Goal: Browse casually

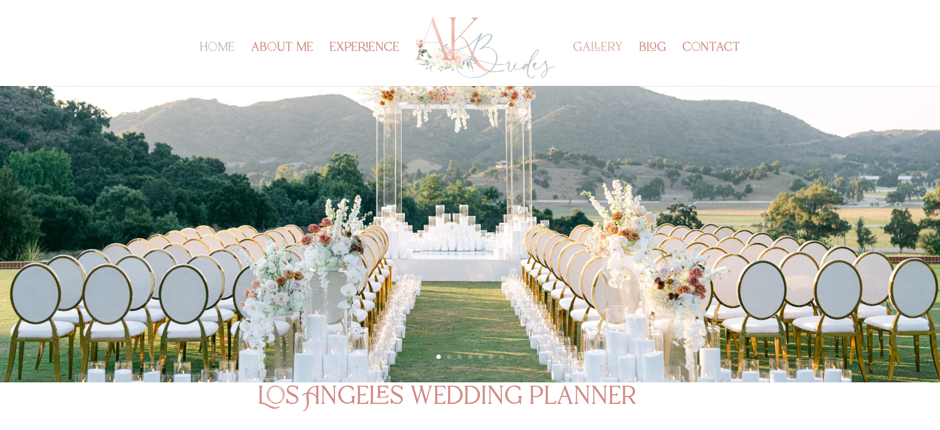
click at [599, 46] on link "gallery" at bounding box center [598, 64] width 50 height 43
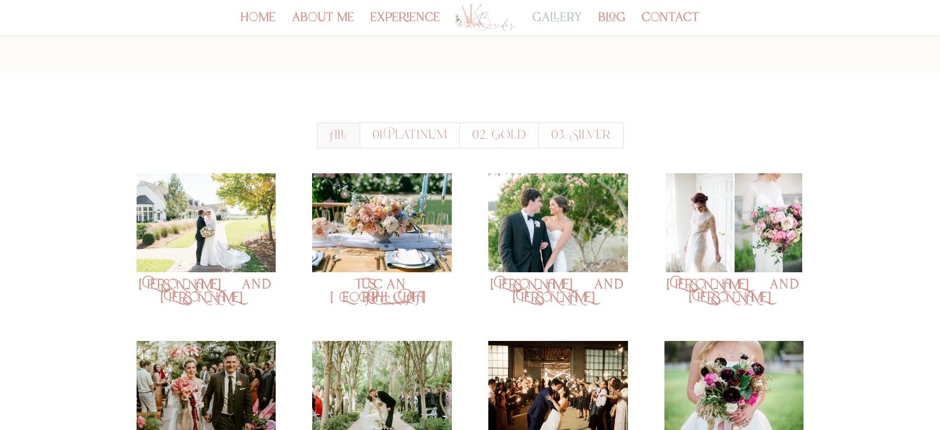
scroll to position [62, 0]
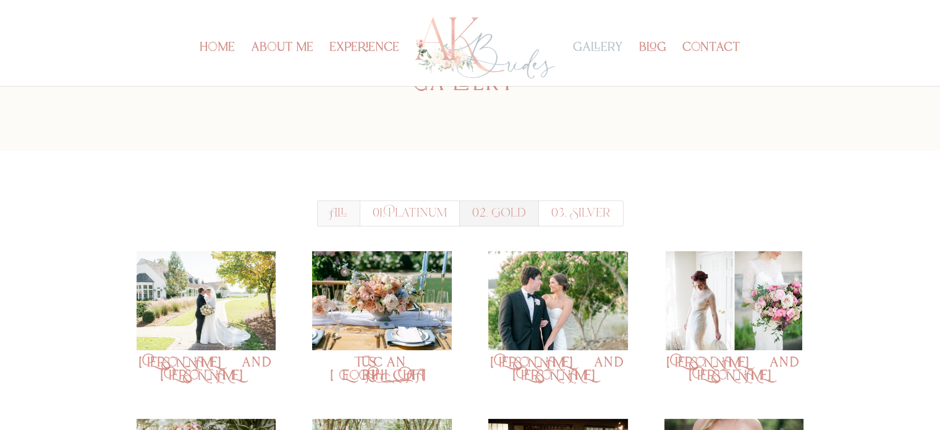
click at [499, 207] on link "02. Gold" at bounding box center [499, 213] width 80 height 26
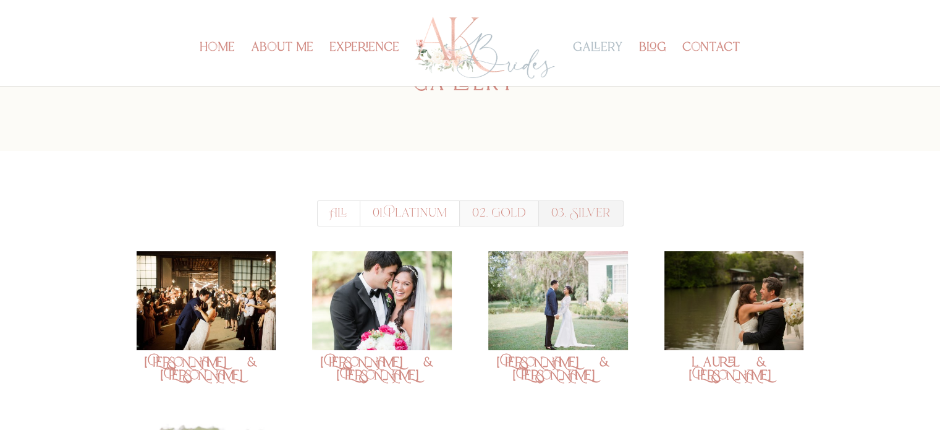
click at [571, 216] on link "03. Silver" at bounding box center [580, 213] width 85 height 26
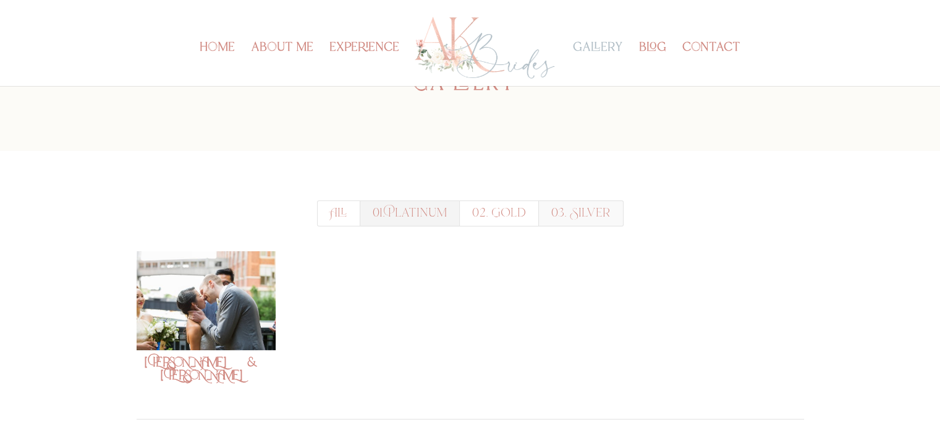
click at [403, 212] on link "01. Platinum" at bounding box center [410, 213] width 100 height 26
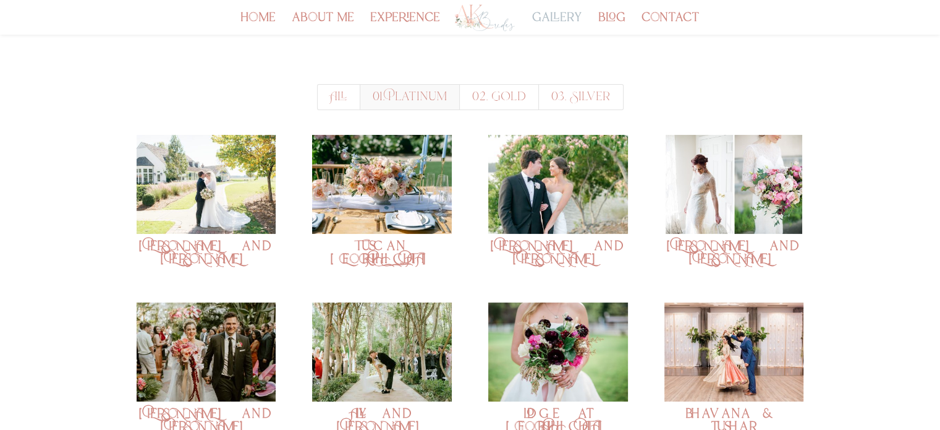
scroll to position [124, 0]
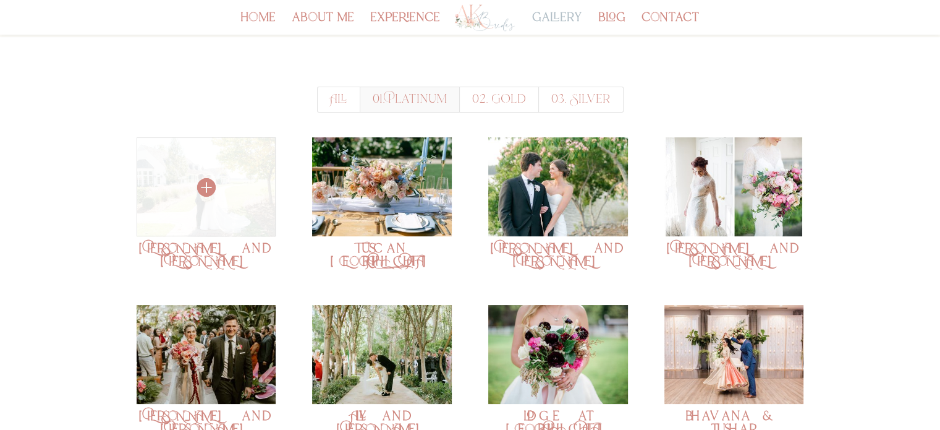
click at [218, 180] on img at bounding box center [206, 186] width 139 height 99
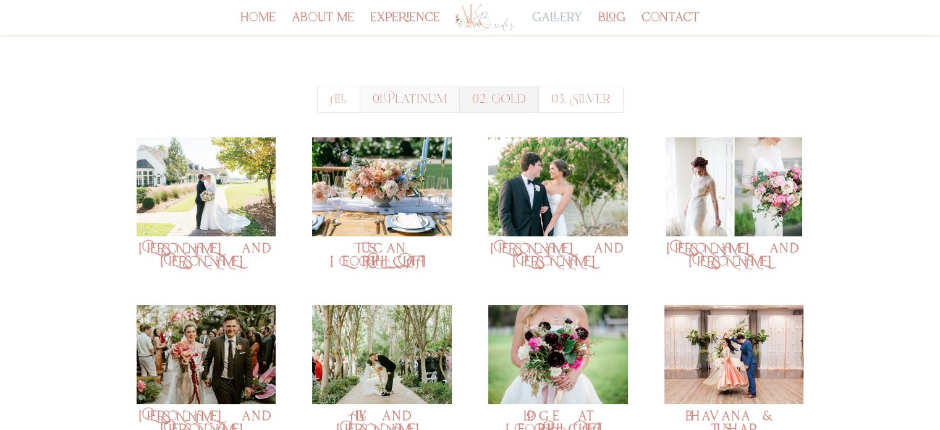
click at [496, 106] on link "02. Gold" at bounding box center [499, 100] width 80 height 26
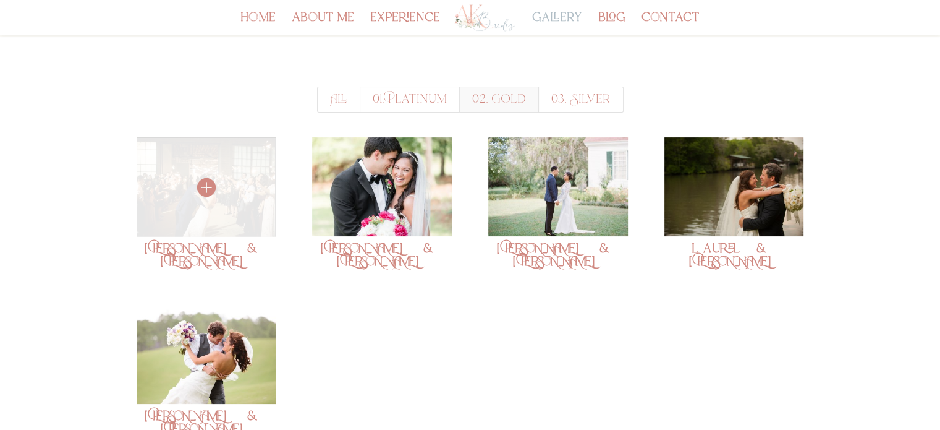
click at [219, 205] on img at bounding box center [206, 186] width 139 height 99
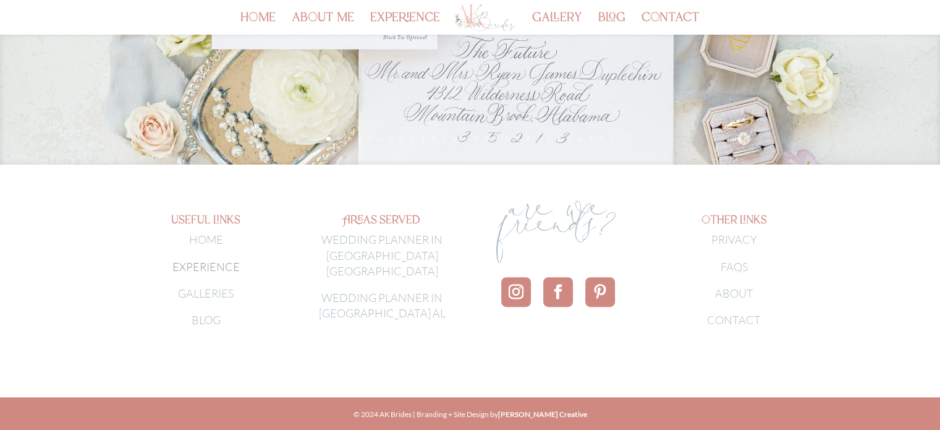
scroll to position [379, 0]
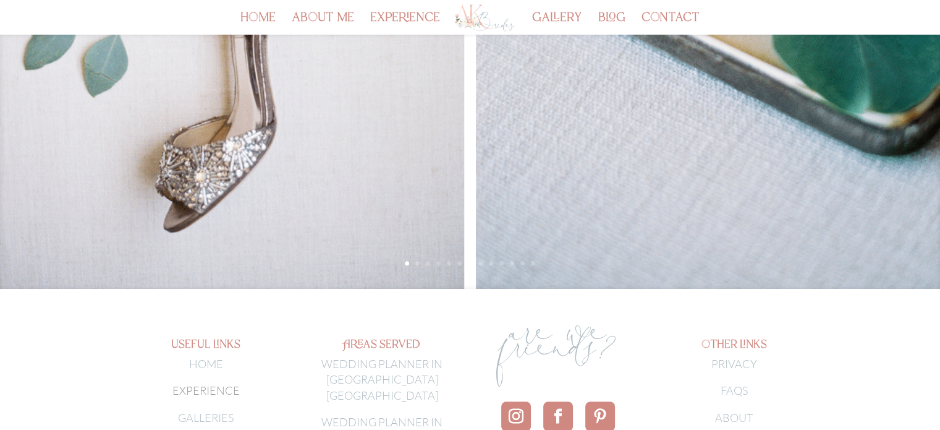
scroll to position [371, 0]
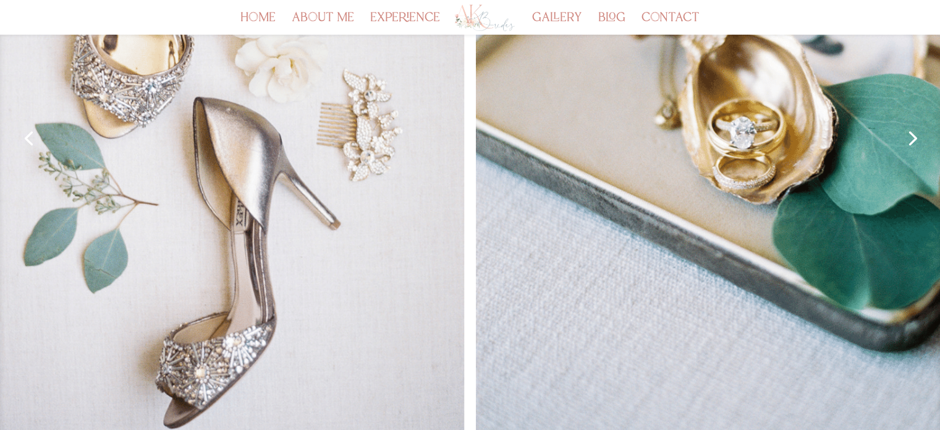
click at [916, 135] on link "Next" at bounding box center [912, 137] width 30 height 30
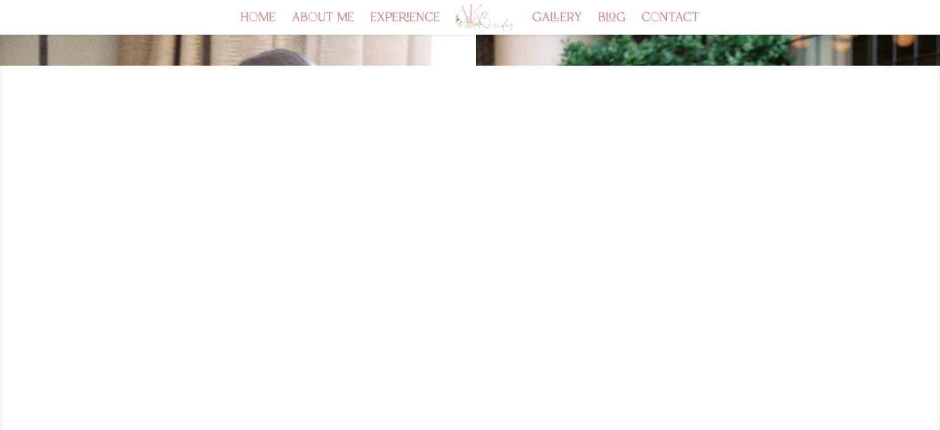
scroll to position [124, 0]
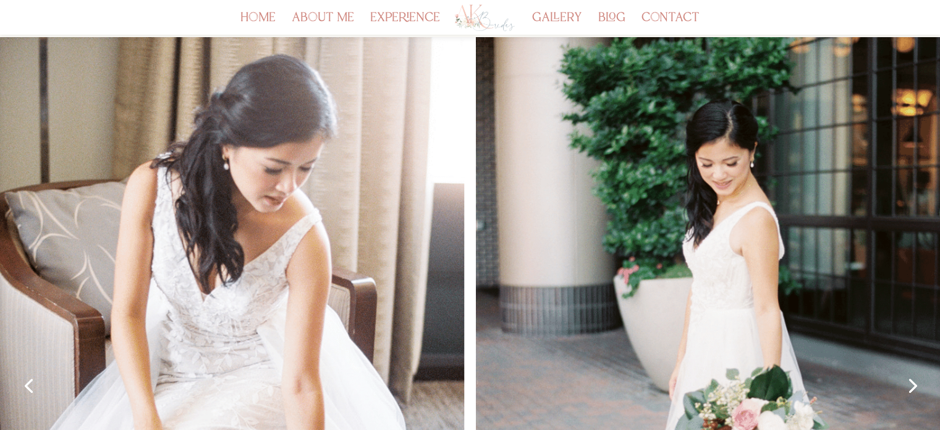
click at [926, 373] on div at bounding box center [470, 384] width 940 height 695
click at [918, 383] on span at bounding box center [900, 398] width 54 height 40
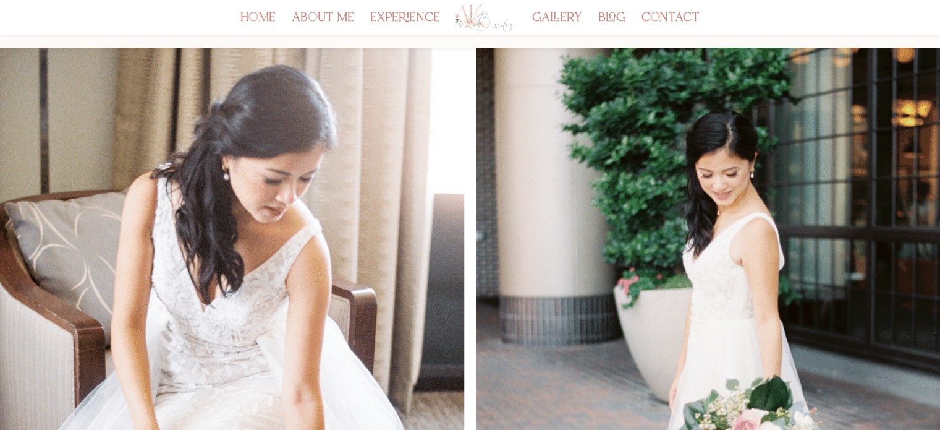
scroll to position [185, 0]
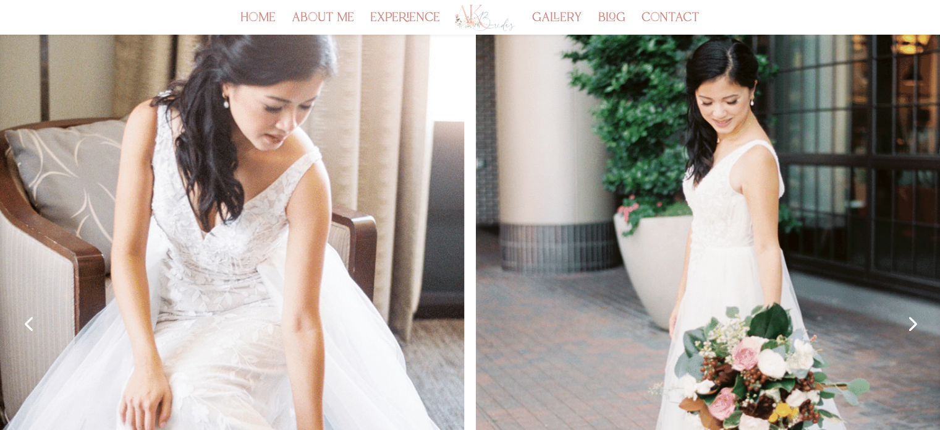
click at [921, 326] on link "Next" at bounding box center [912, 323] width 30 height 30
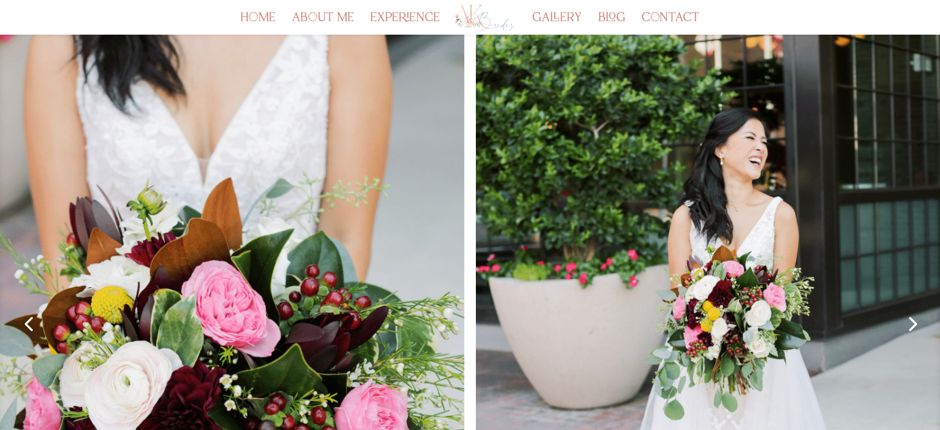
click at [921, 326] on link "Next" at bounding box center [912, 323] width 30 height 30
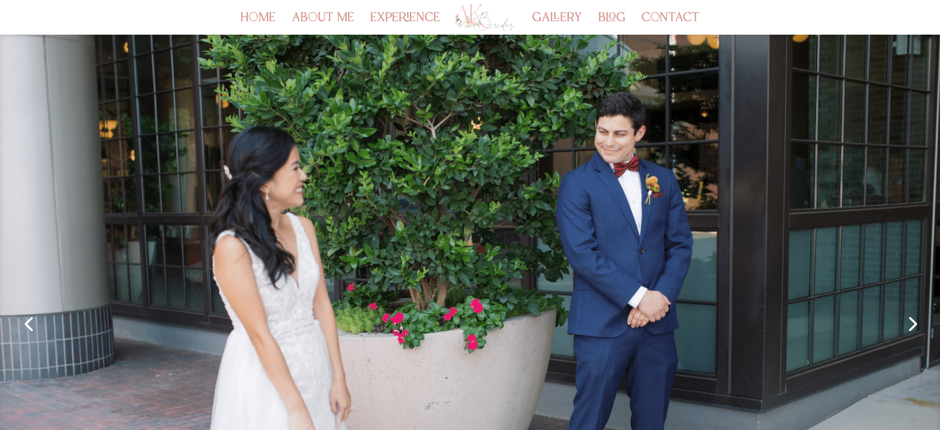
click at [921, 326] on link "Next" at bounding box center [912, 323] width 30 height 30
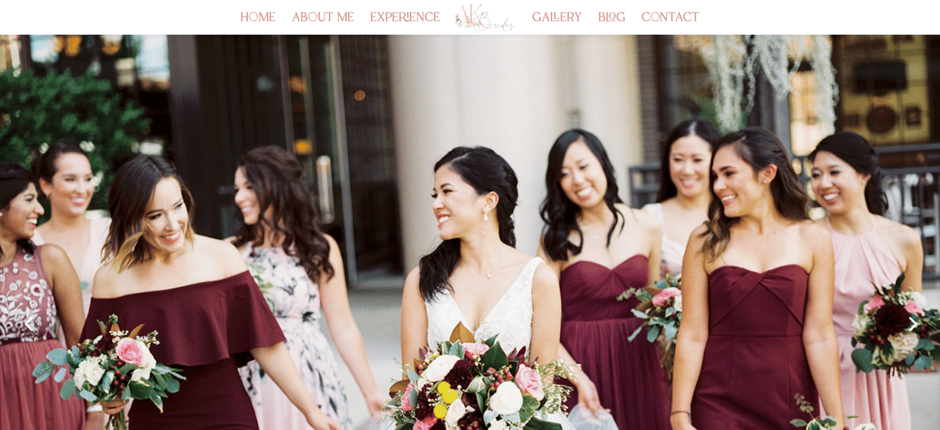
click at [921, 326] on link "Next" at bounding box center [912, 323] width 30 height 30
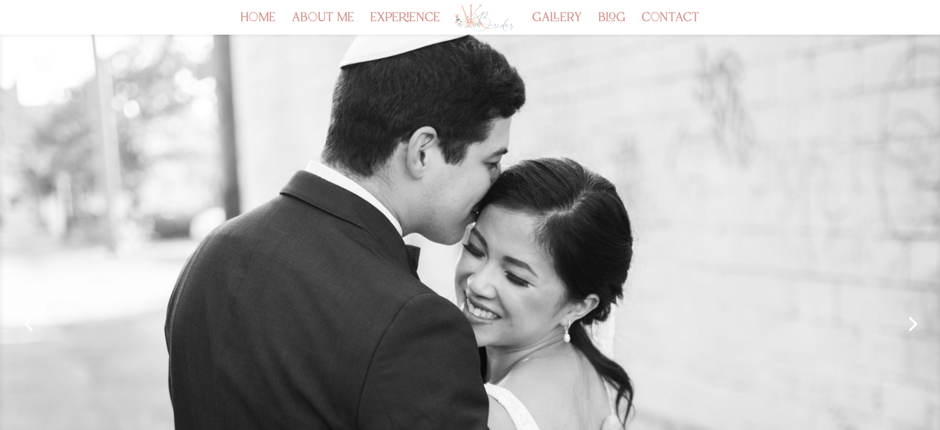
click at [921, 326] on link "Next" at bounding box center [912, 323] width 30 height 30
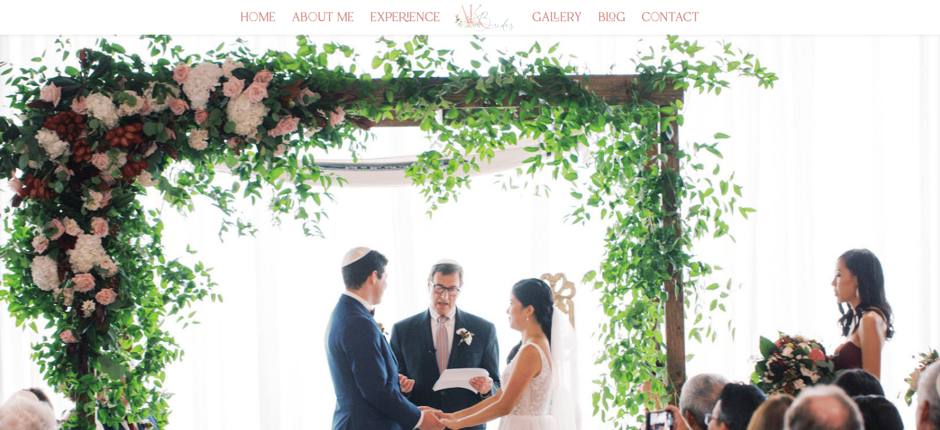
click at [917, 327] on link "Next" at bounding box center [912, 323] width 30 height 30
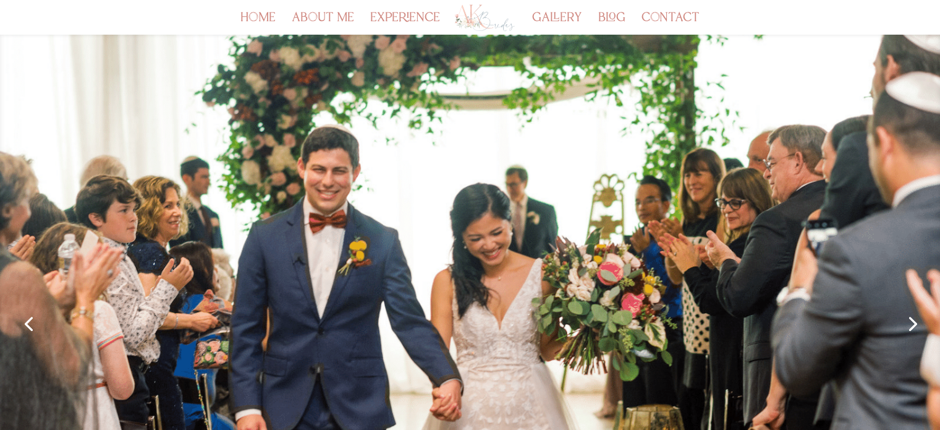
click at [917, 327] on link "Next" at bounding box center [912, 323] width 30 height 30
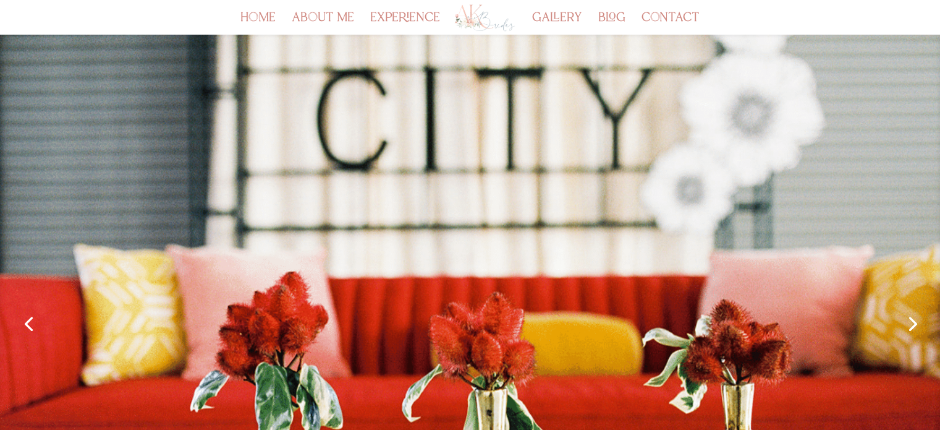
click at [917, 327] on link "Next" at bounding box center [912, 323] width 30 height 30
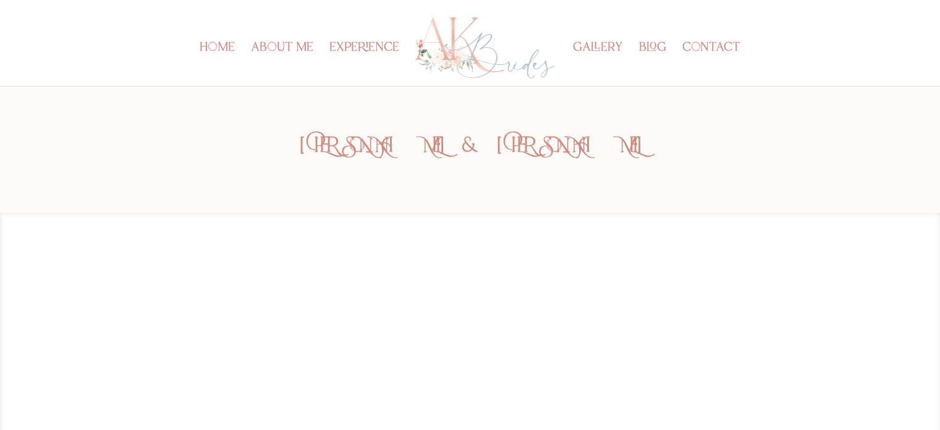
scroll to position [0, 0]
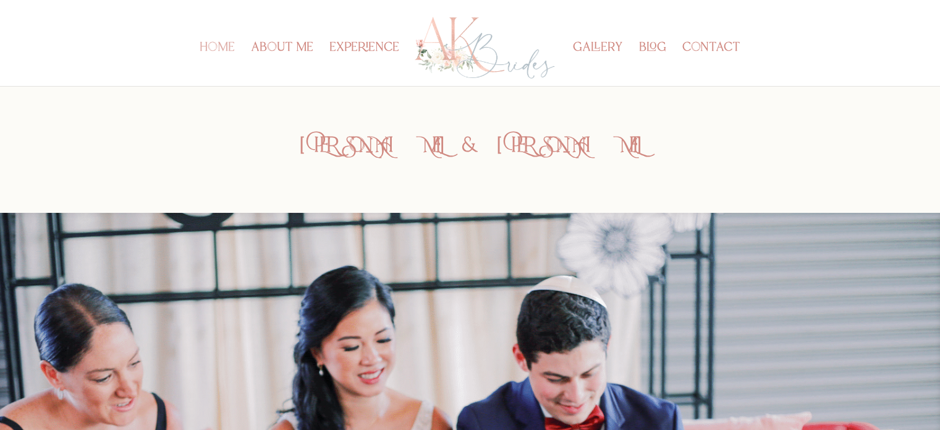
click at [220, 49] on link "home" at bounding box center [217, 64] width 35 height 43
